Goal: Check status

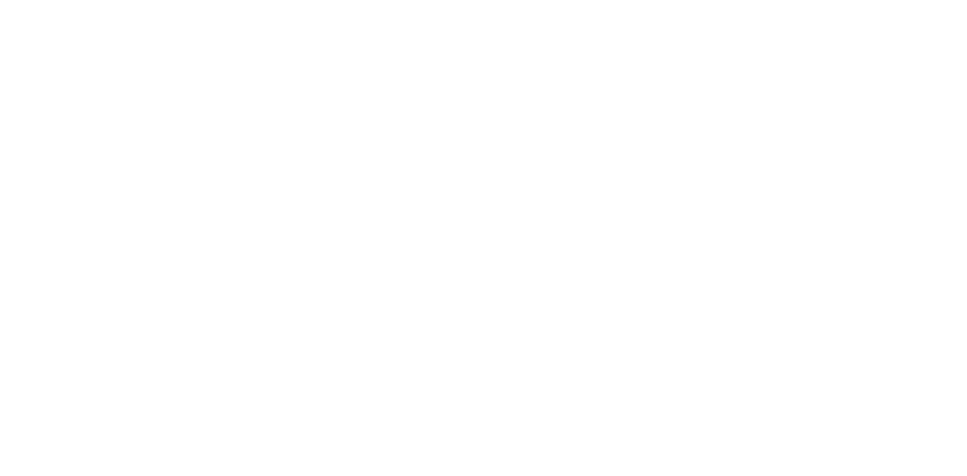
select select
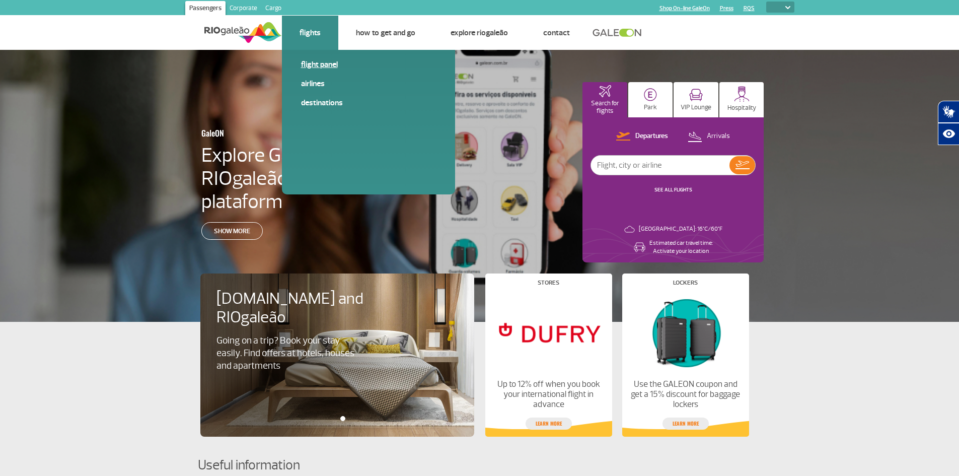
click at [319, 63] on link "Flight panel" at bounding box center [368, 64] width 135 height 11
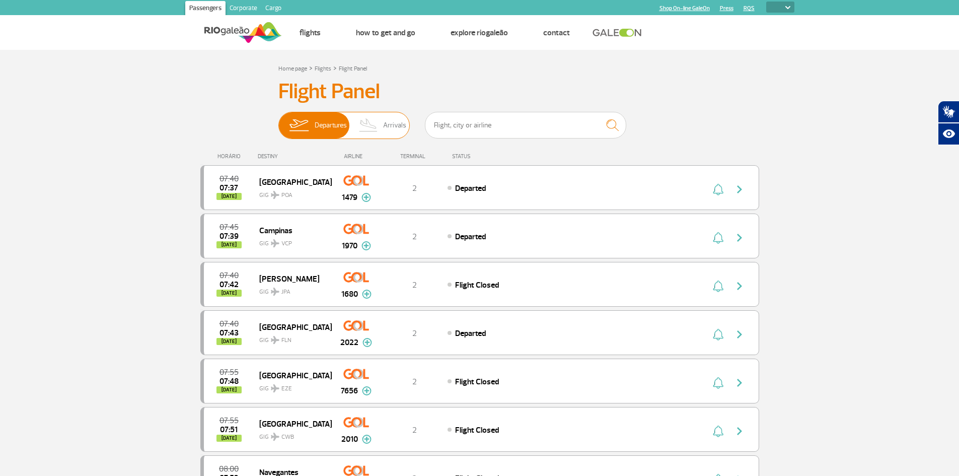
click at [385, 117] on span "Arrivals" at bounding box center [394, 125] width 23 height 26
click at [278, 120] on input "Departures Arrivals" at bounding box center [278, 120] width 0 height 0
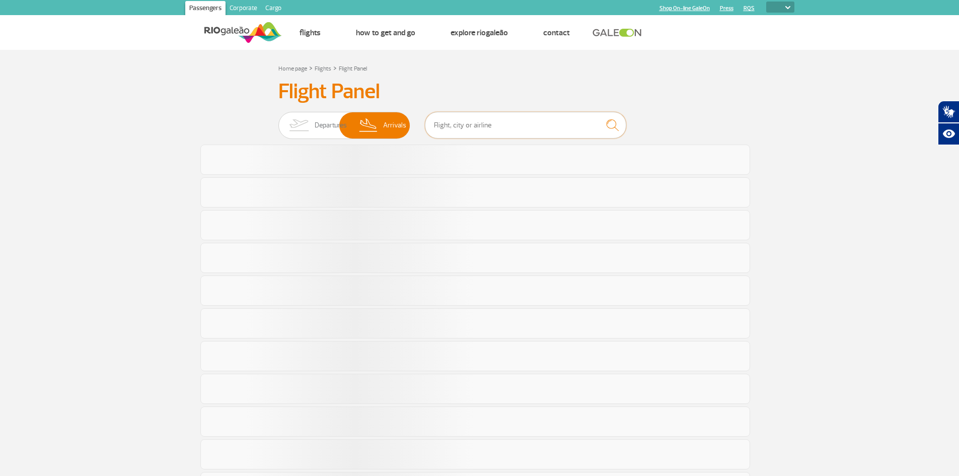
click at [458, 117] on input "text" at bounding box center [525, 125] width 201 height 27
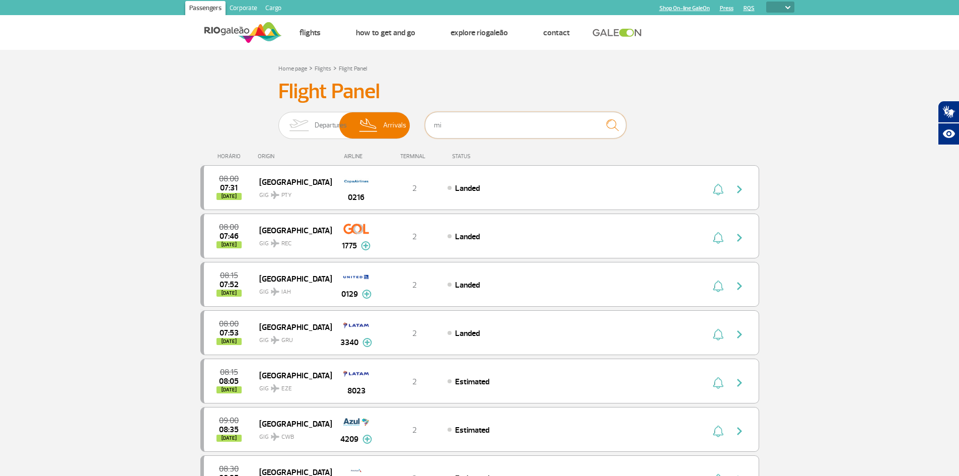
type input "mia"
